Goal: Transaction & Acquisition: Purchase product/service

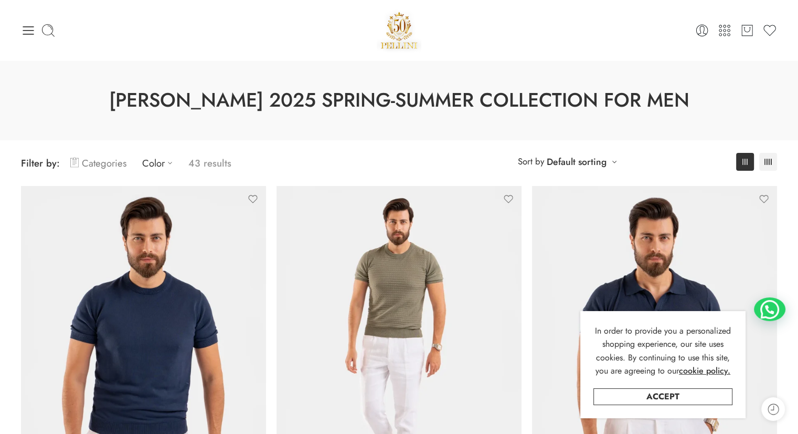
click at [117, 164] on link "Categories" at bounding box center [98, 163] width 56 height 25
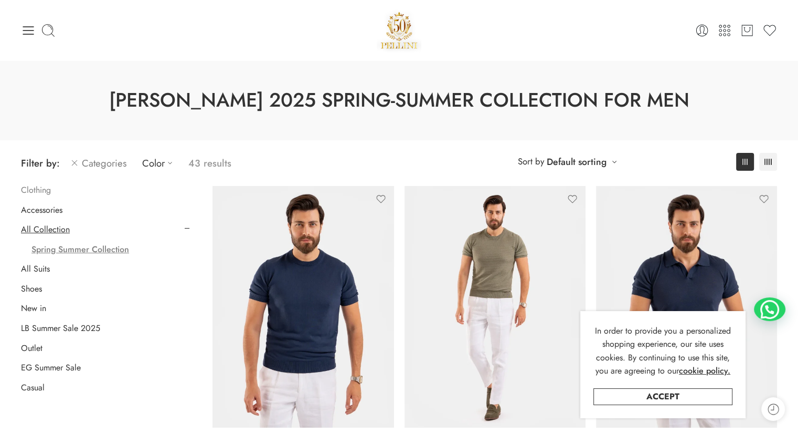
click at [44, 191] on link "Clothing" at bounding box center [36, 190] width 30 height 10
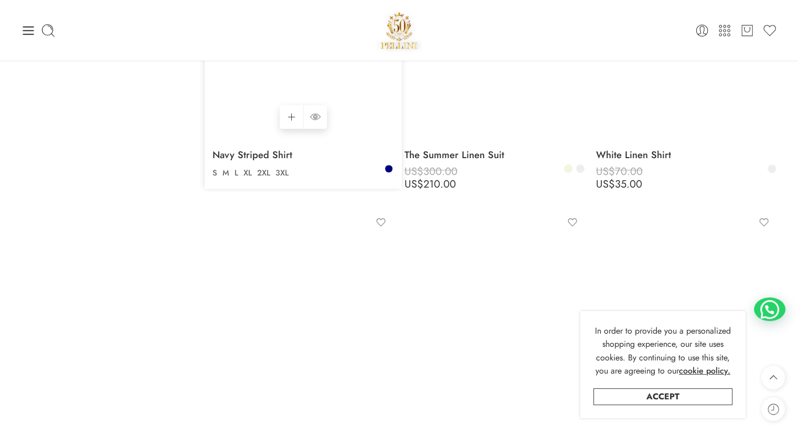
scroll to position [817, 0]
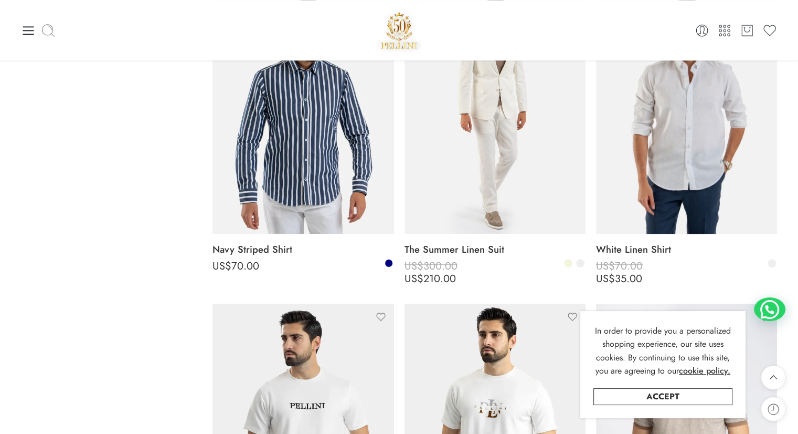
click at [48, 36] on icon at bounding box center [48, 30] width 15 height 15
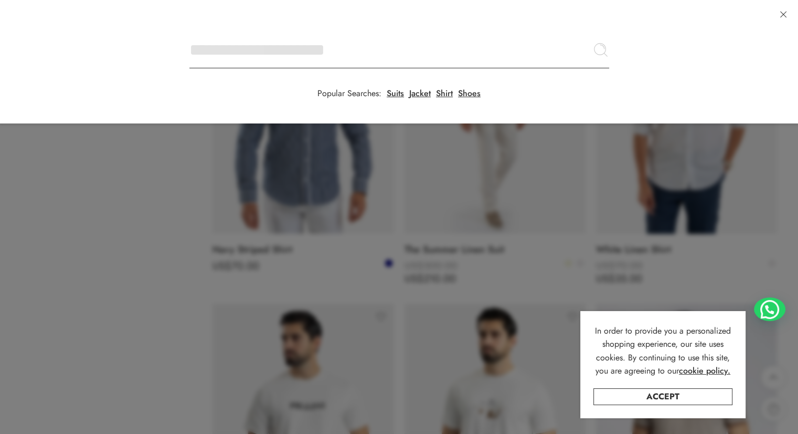
click at [190, 31] on input "Search here" at bounding box center [400, 49] width 420 height 37
click at [322, 31] on input "Search here" at bounding box center [400, 49] width 420 height 37
type input "****"
click button "Search" at bounding box center [0, 0] width 0 height 0
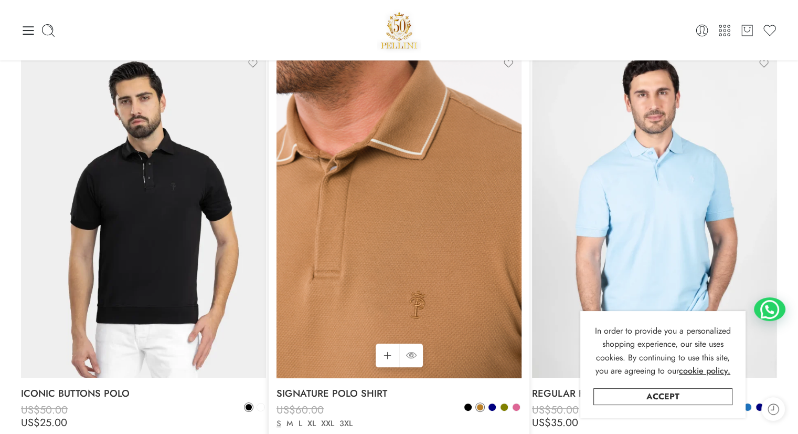
scroll to position [157, 0]
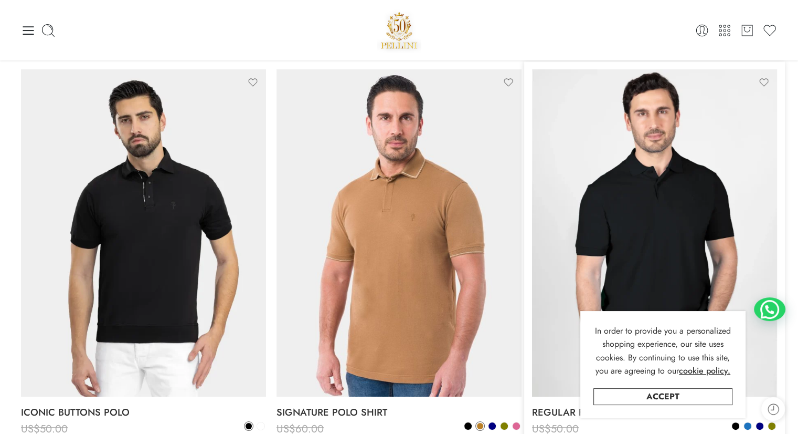
click at [622, 152] on img at bounding box center [654, 232] width 245 height 327
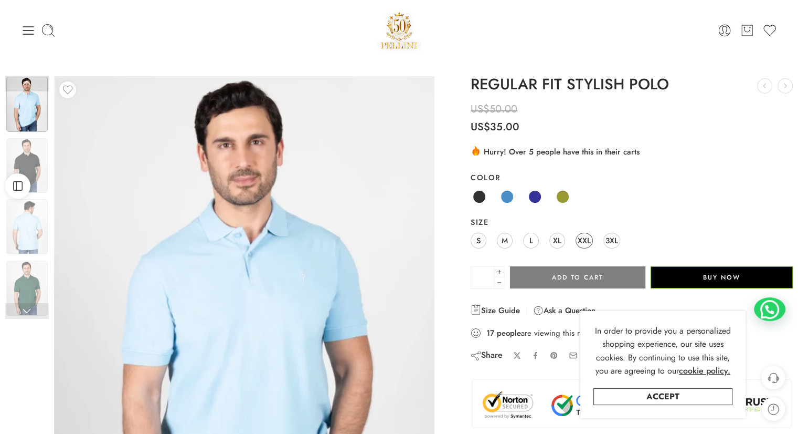
click at [579, 244] on span "XXL" at bounding box center [584, 240] width 13 height 14
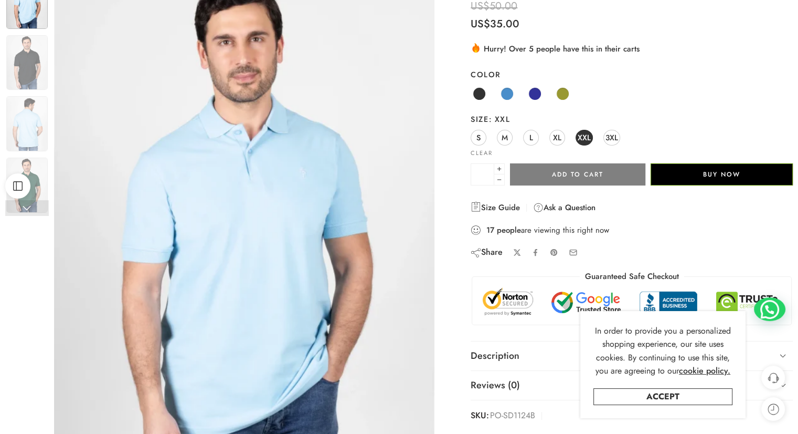
scroll to position [105, 0]
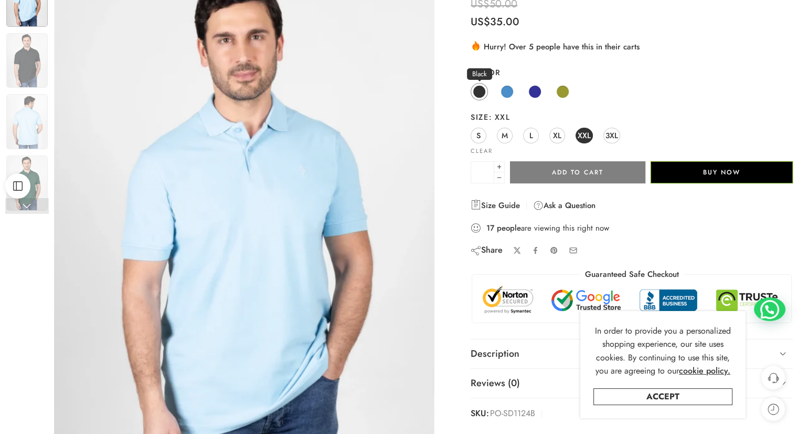
click at [479, 91] on span at bounding box center [479, 91] width 13 height 13
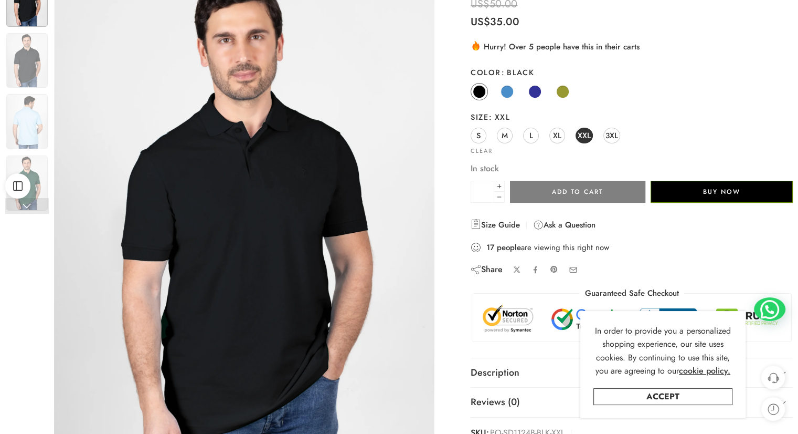
click at [271, 195] on img at bounding box center [244, 225] width 381 height 508
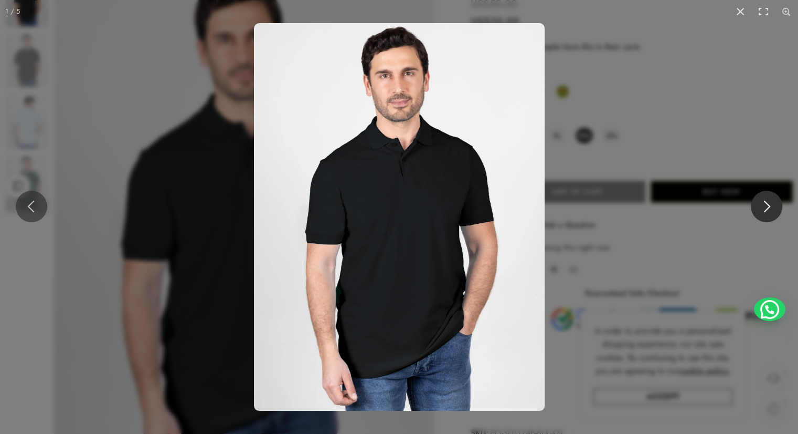
click at [756, 216] on button at bounding box center [766, 206] width 31 height 31
click at [764, 197] on button at bounding box center [766, 206] width 31 height 31
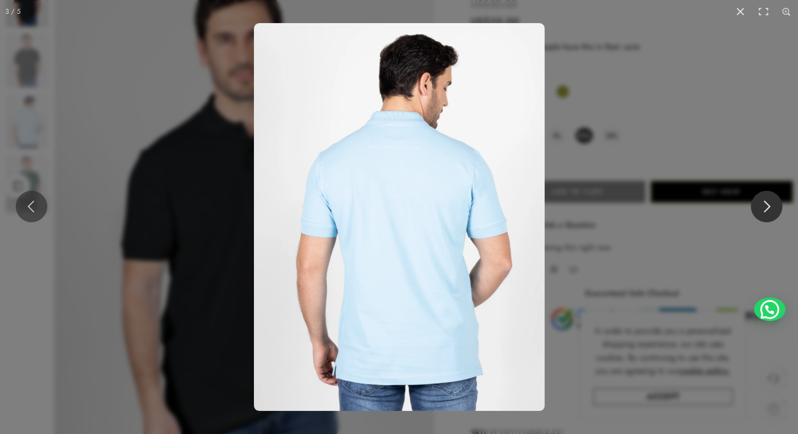
click at [771, 204] on button at bounding box center [766, 206] width 31 height 31
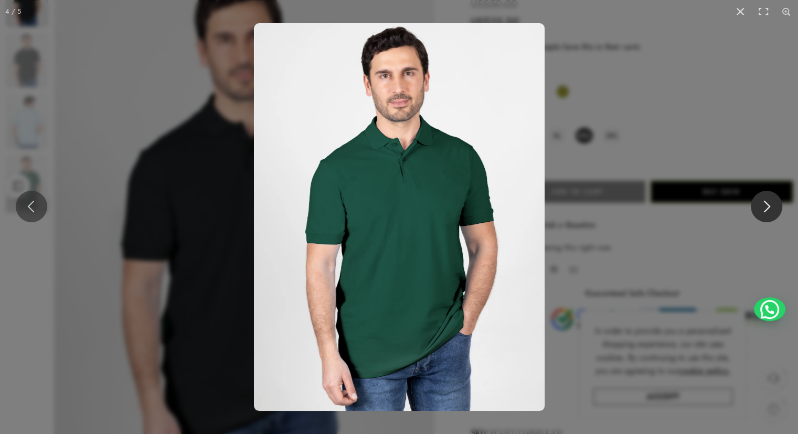
click at [769, 204] on button at bounding box center [766, 206] width 31 height 31
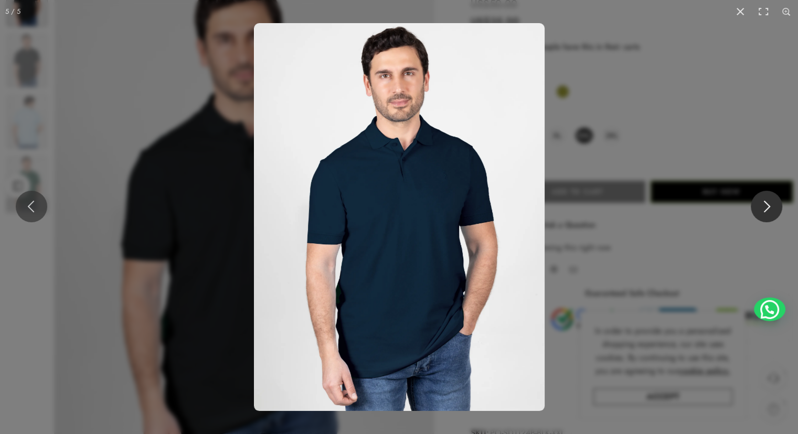
click at [769, 204] on button at bounding box center [766, 206] width 31 height 31
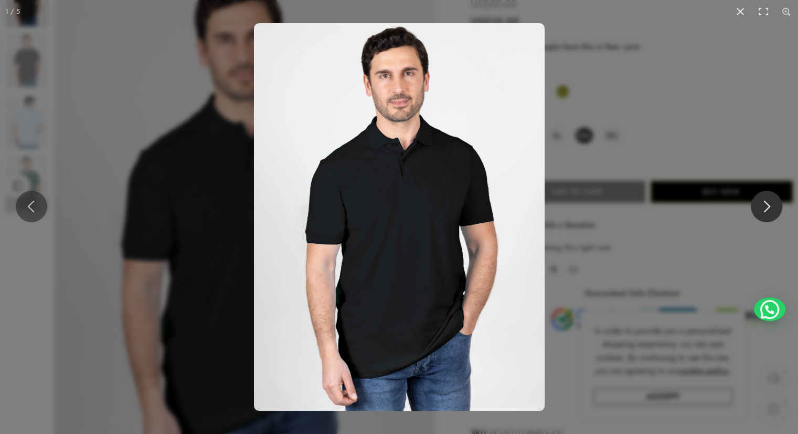
click at [770, 202] on button at bounding box center [766, 206] width 31 height 31
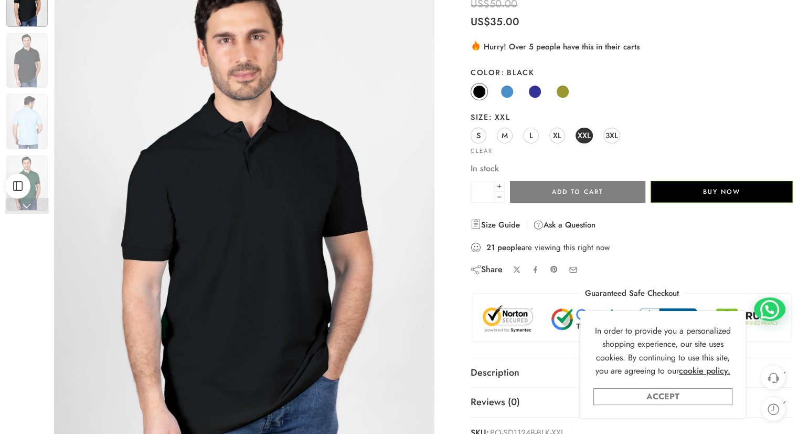
click at [663, 395] on link "Accept" at bounding box center [663, 396] width 139 height 17
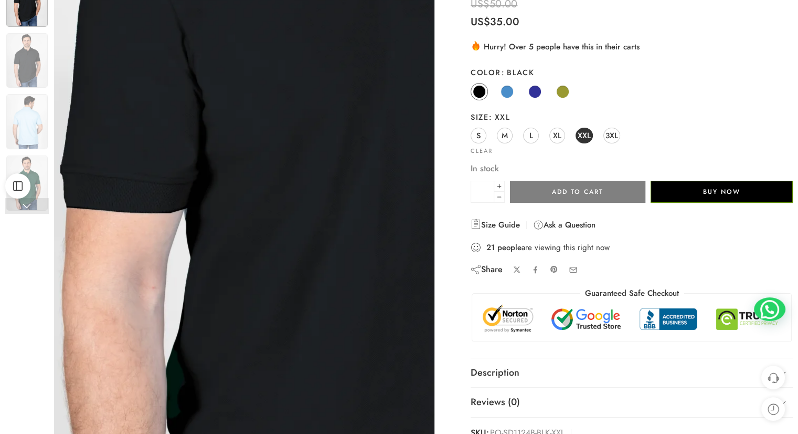
scroll to position [0, 0]
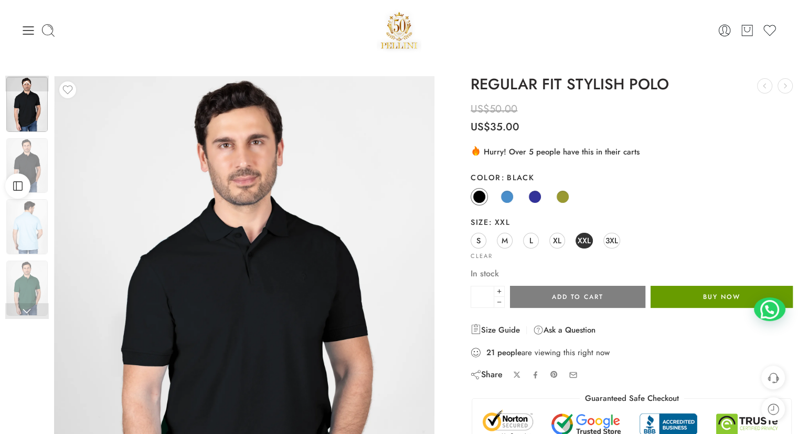
click at [713, 299] on button "Buy Now" at bounding box center [722, 297] width 142 height 22
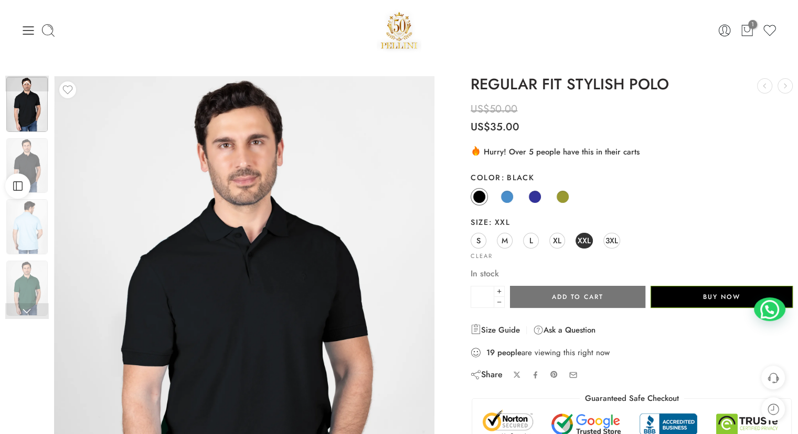
click at [562, 296] on button "Add to cart" at bounding box center [577, 297] width 135 height 22
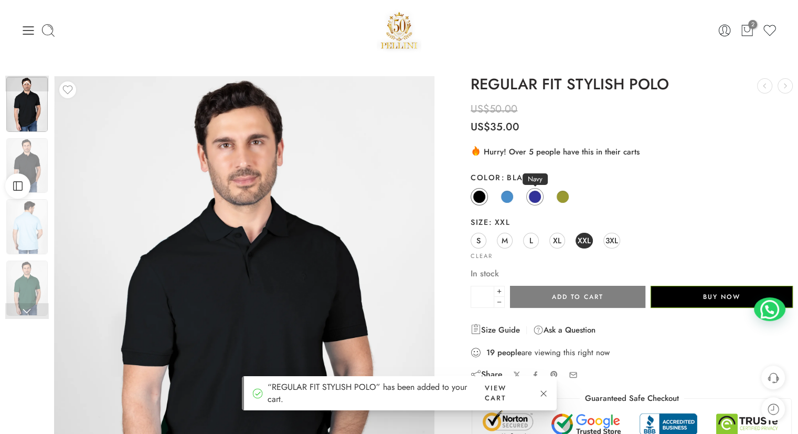
click at [532, 201] on span at bounding box center [535, 196] width 13 height 13
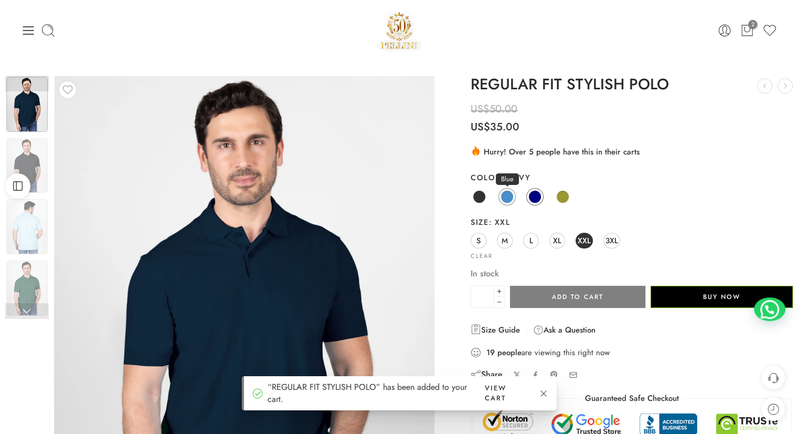
click at [505, 195] on span at bounding box center [507, 196] width 13 height 13
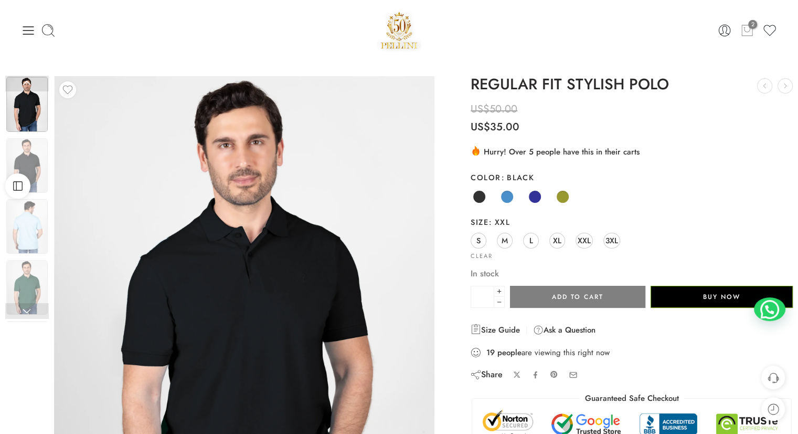
click at [750, 33] on icon at bounding box center [748, 30] width 14 height 15
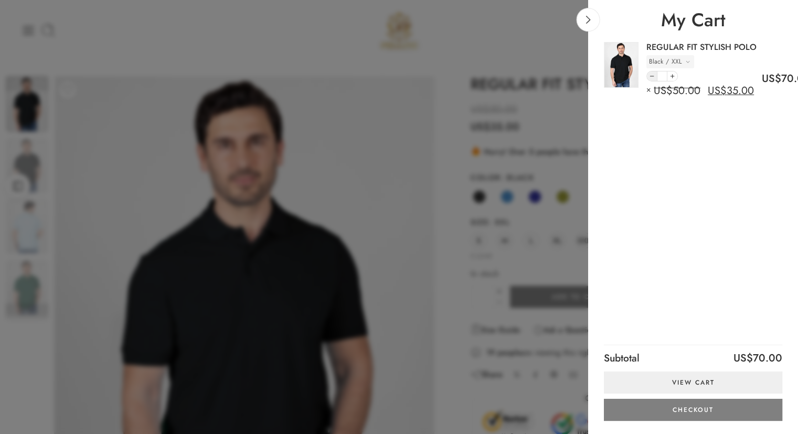
click at [651, 75] on icon at bounding box center [652, 75] width 7 height 9
type input "*"
click at [597, 26] on div "My Cart" at bounding box center [693, 20] width 210 height 24
click at [588, 25] on link at bounding box center [589, 20] width 24 height 24
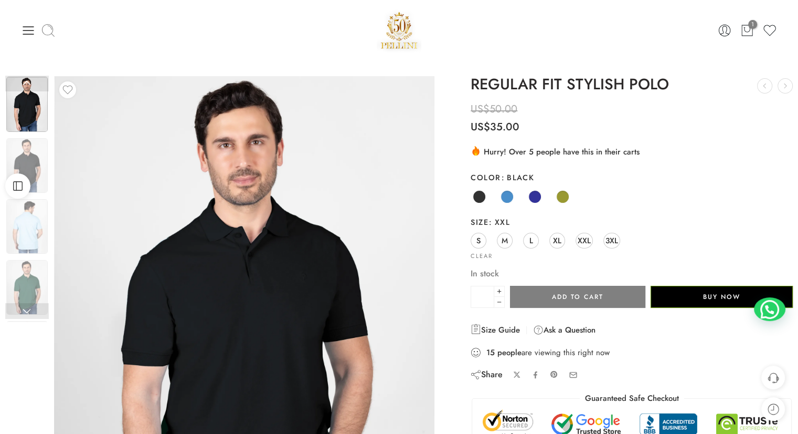
click at [51, 34] on icon at bounding box center [48, 30] width 15 height 15
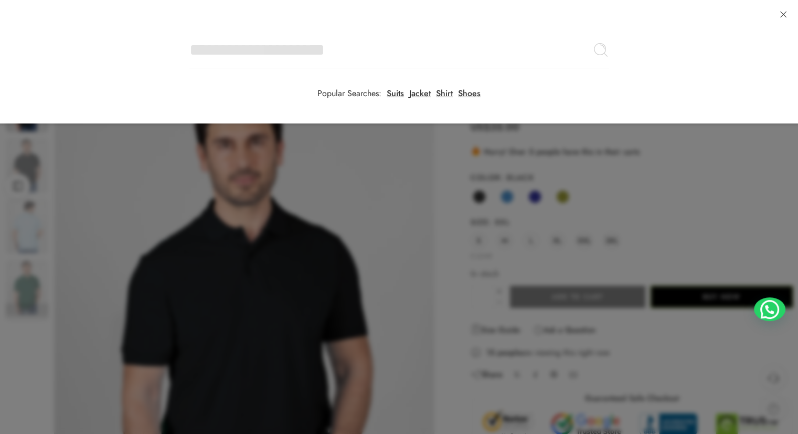
click at [190, 31] on input "Search here" at bounding box center [400, 49] width 420 height 37
type input "*"
type input "****"
click button "Search" at bounding box center [0, 0] width 0 height 0
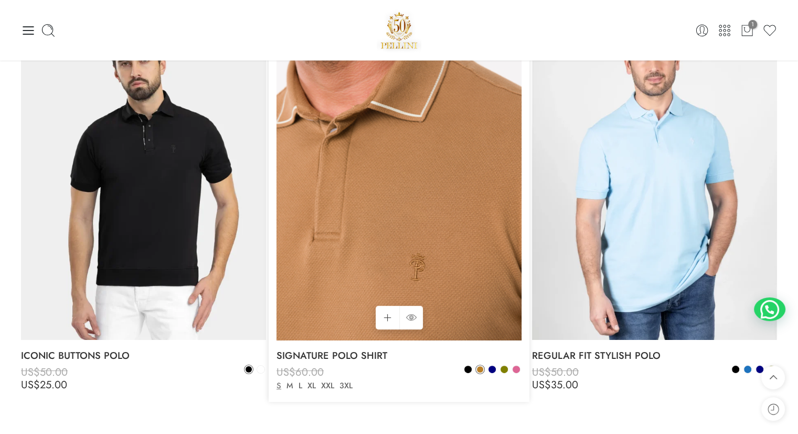
scroll to position [210, 0]
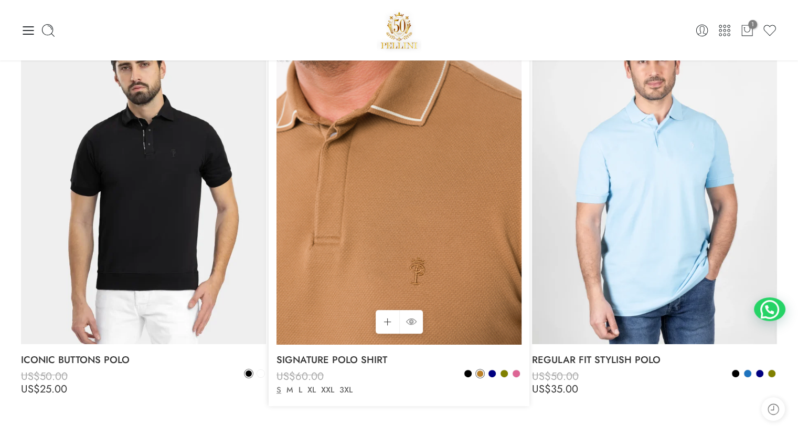
click at [355, 235] on img at bounding box center [399, 201] width 245 height 368
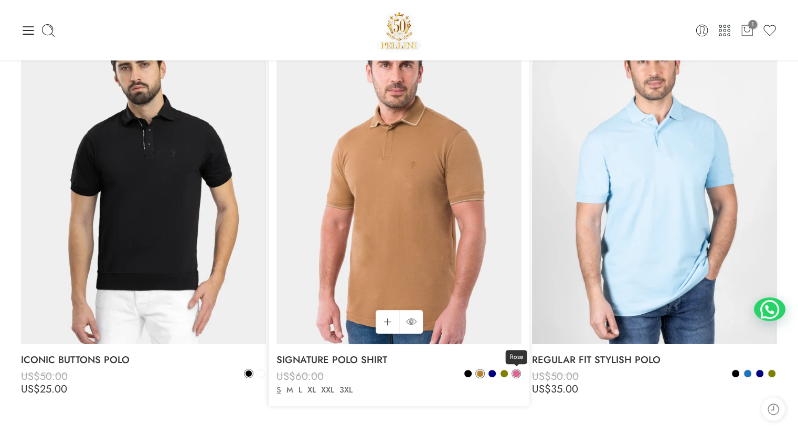
click at [514, 374] on span at bounding box center [516, 373] width 7 height 7
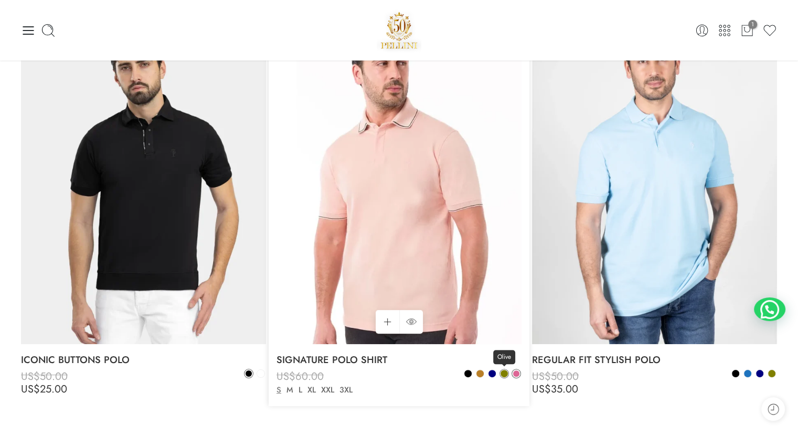
click at [505, 375] on span at bounding box center [504, 373] width 7 height 7
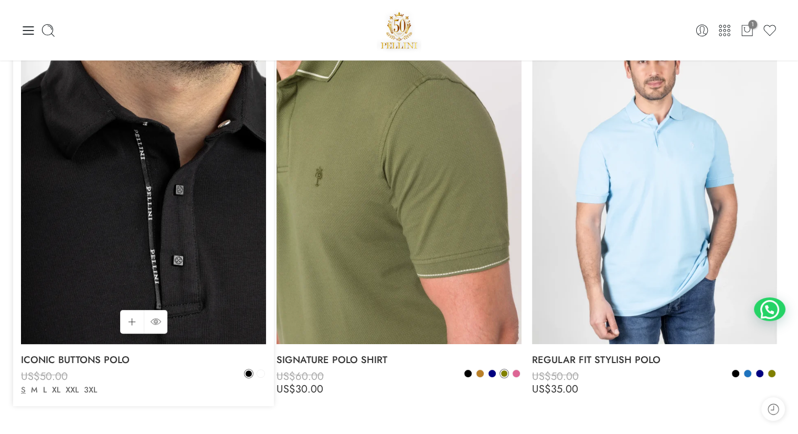
click at [109, 240] on img at bounding box center [143, 180] width 245 height 327
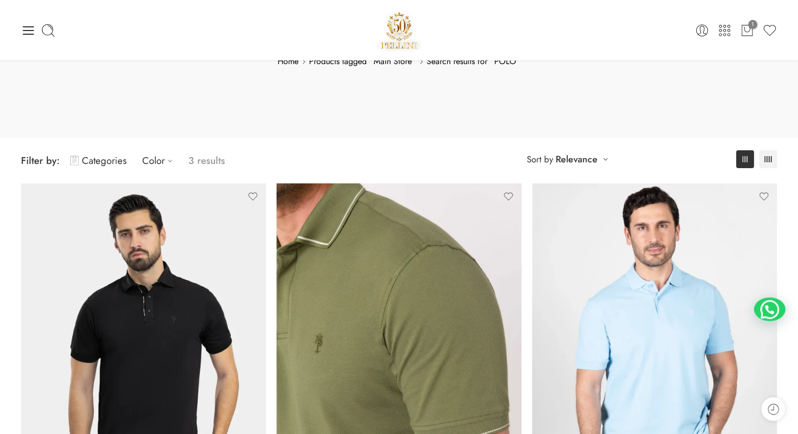
scroll to position [0, 0]
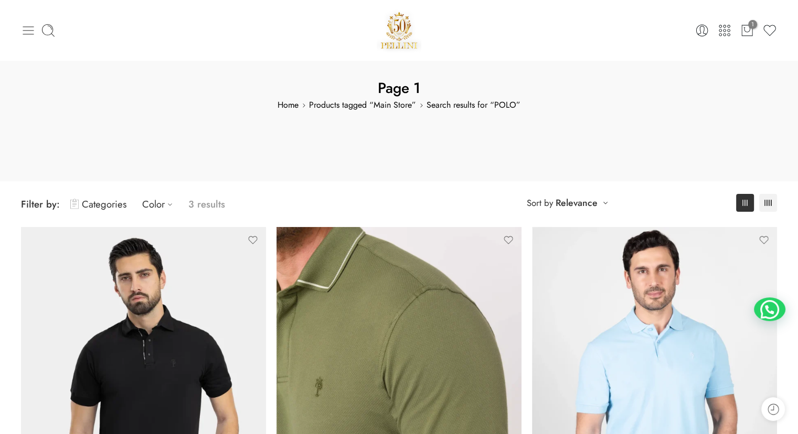
click at [31, 26] on icon at bounding box center [28, 30] width 15 height 15
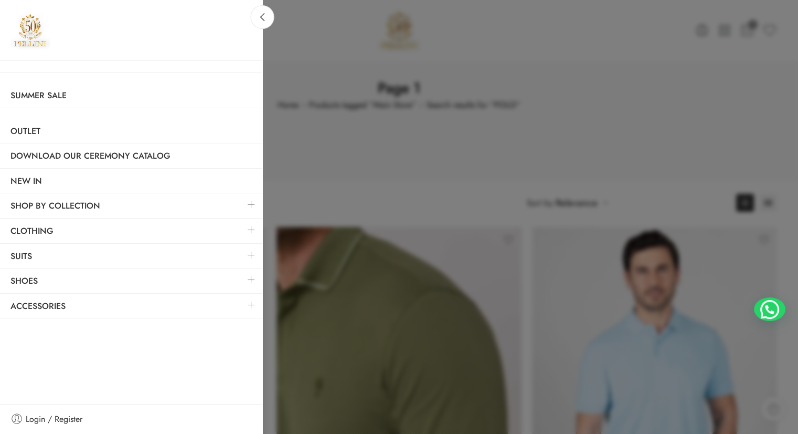
click at [250, 202] on link at bounding box center [251, 204] width 22 height 23
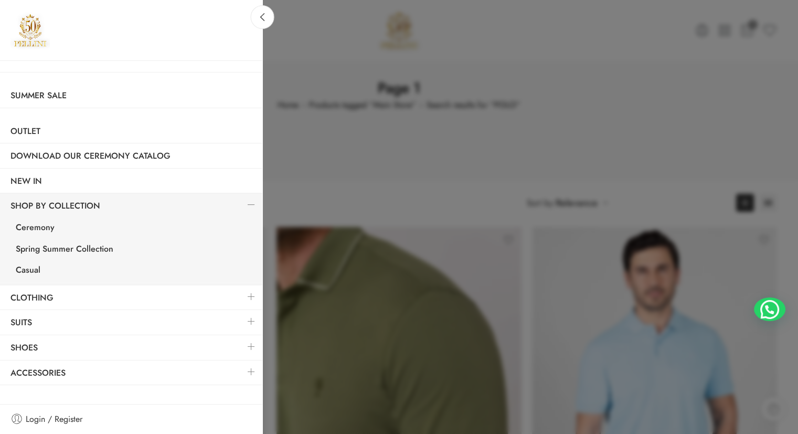
click at [250, 204] on link at bounding box center [251, 204] width 22 height 23
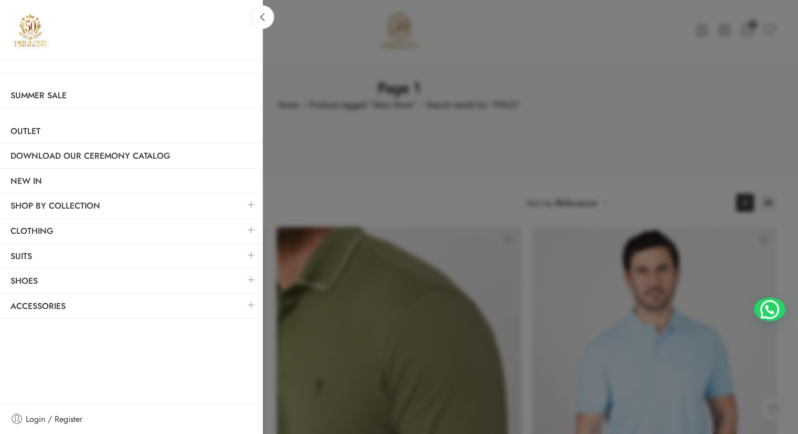
click at [251, 222] on link at bounding box center [251, 229] width 22 height 23
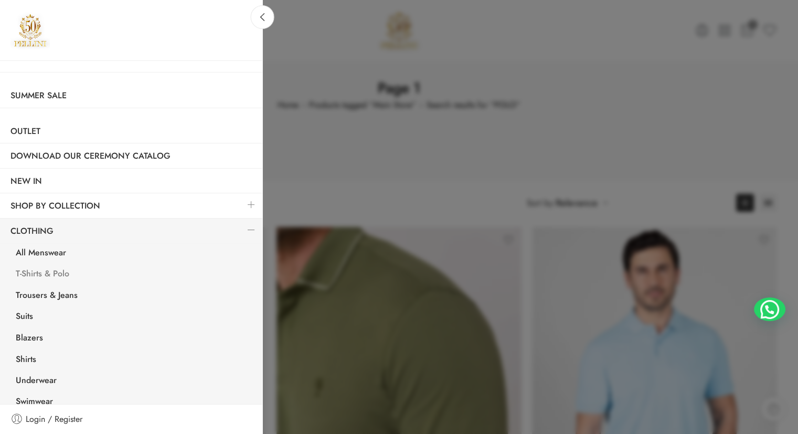
click at [59, 280] on link "T-Shirts & Polo" at bounding box center [133, 275] width 257 height 22
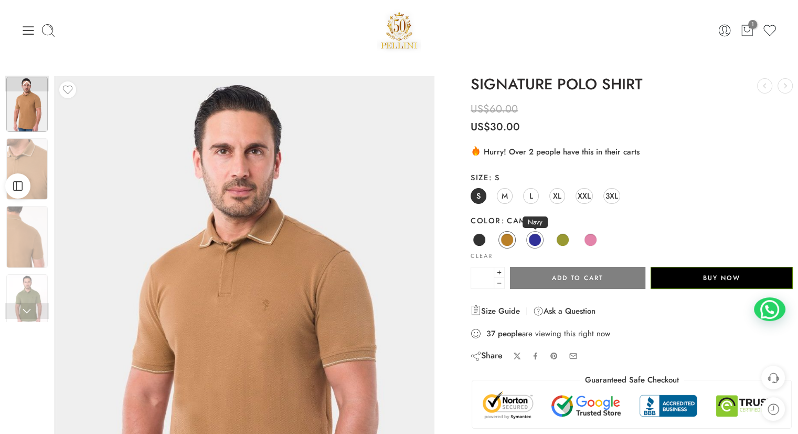
click at [535, 236] on span at bounding box center [535, 239] width 13 height 13
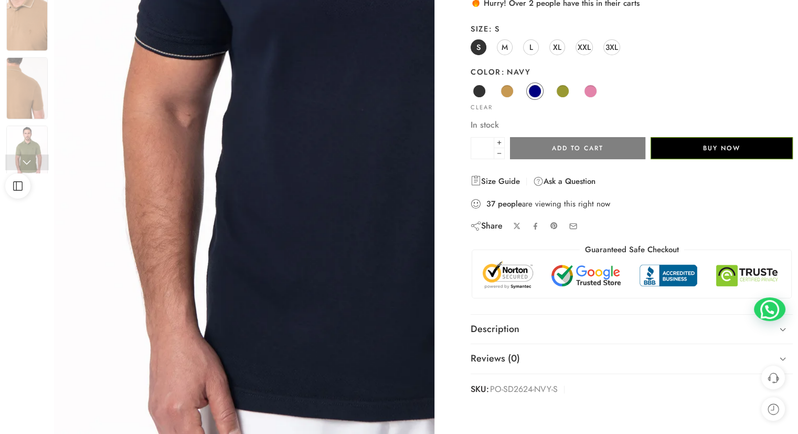
scroll to position [157, 0]
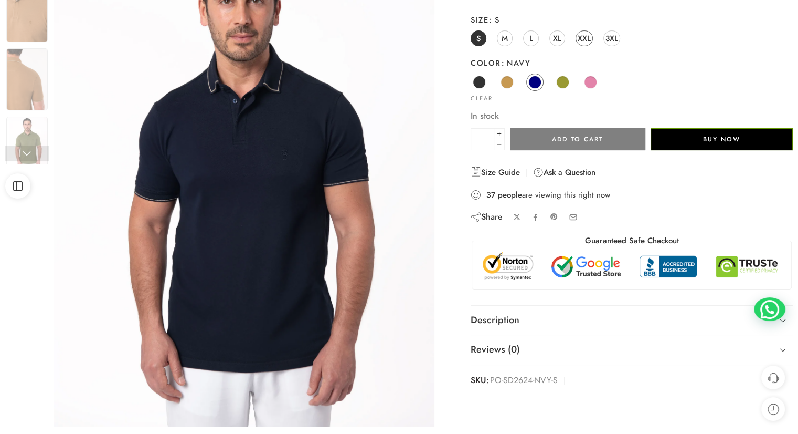
click at [584, 36] on span "XXL" at bounding box center [584, 38] width 13 height 14
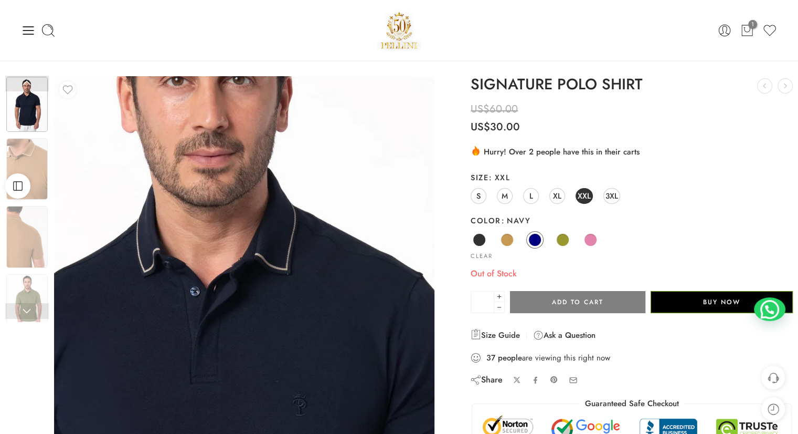
scroll to position [0, 0]
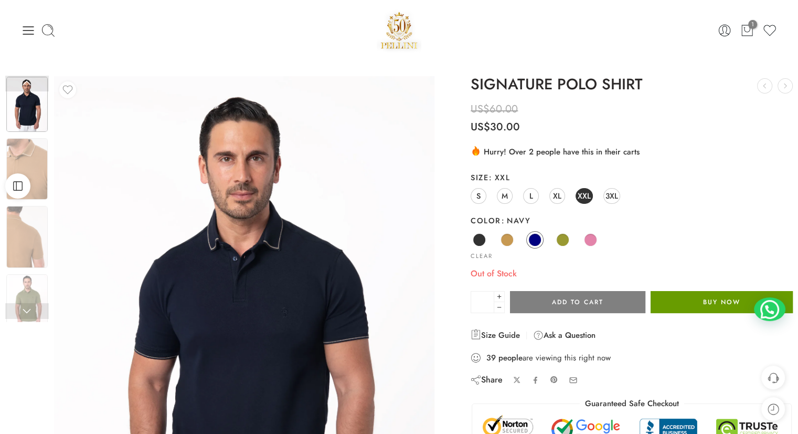
click at [674, 304] on button "Buy Now" at bounding box center [722, 302] width 142 height 22
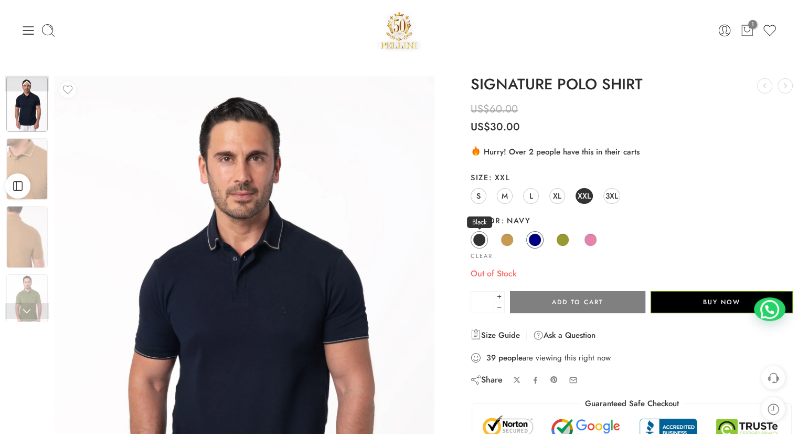
click at [484, 240] on span at bounding box center [479, 239] width 13 height 13
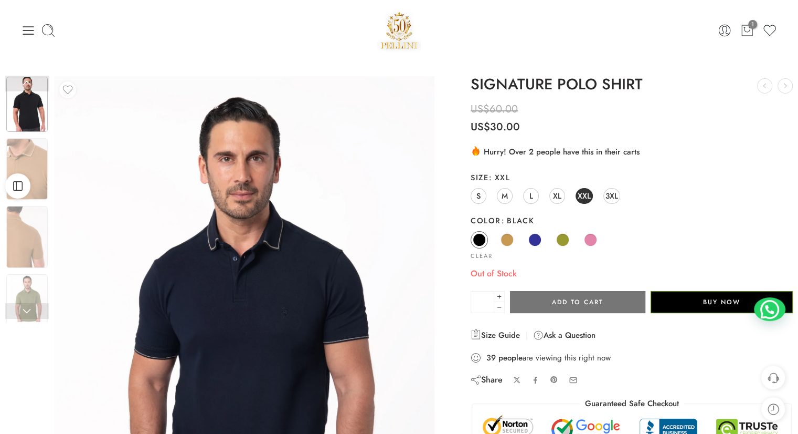
click at [552, 311] on button "Add to cart" at bounding box center [577, 302] width 135 height 22
click at [609, 194] on span "3XL" at bounding box center [612, 195] width 13 height 14
click at [583, 301] on button "Add to cart" at bounding box center [577, 302] width 135 height 22
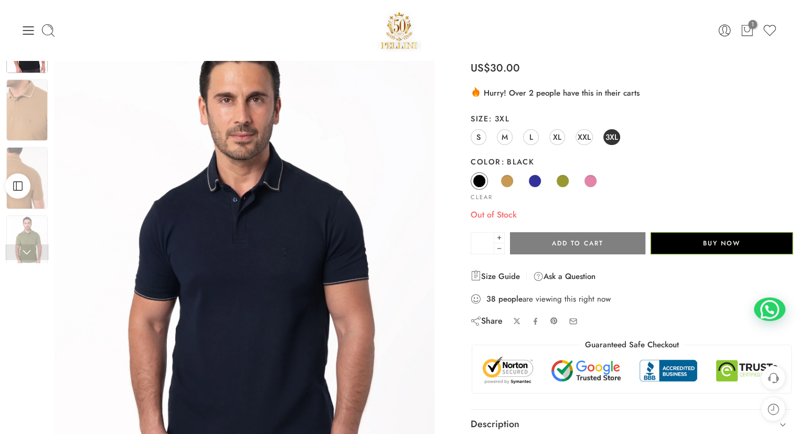
scroll to position [157, 0]
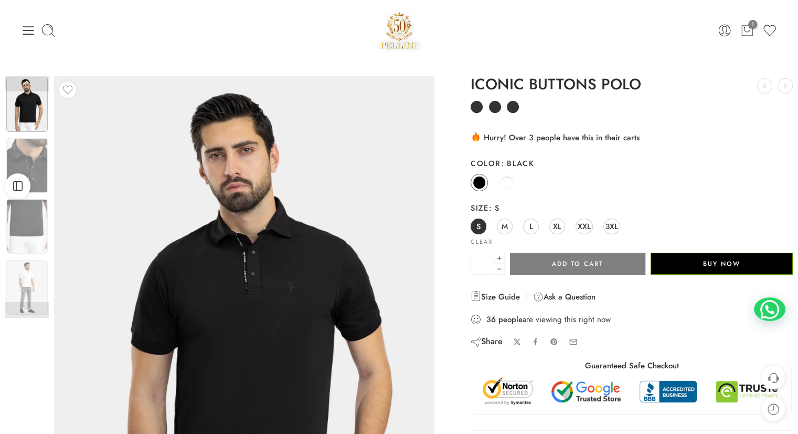
click at [581, 213] on label "Size S" at bounding box center [632, 208] width 322 height 10
click at [0, 0] on select "**********" at bounding box center [0, 0] width 0 height 0
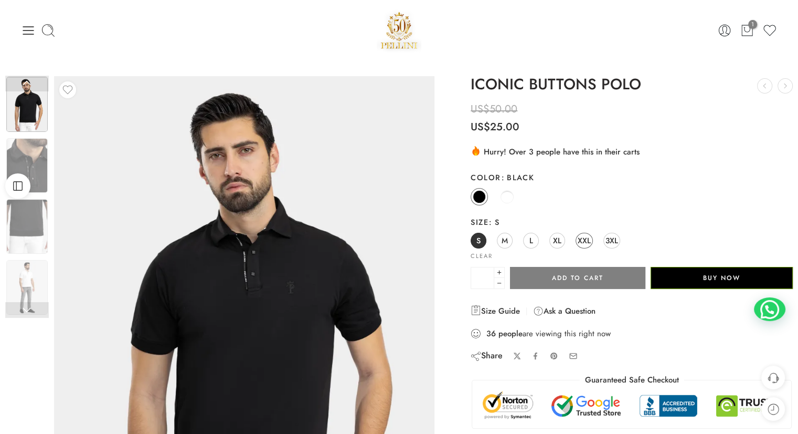
click at [584, 245] on span "XXL" at bounding box center [584, 240] width 13 height 14
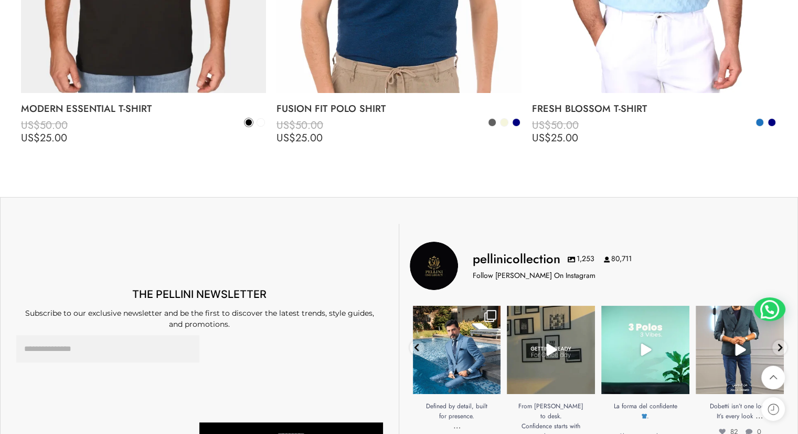
scroll to position [4200, 0]
